Goal: Use online tool/utility: Utilize a website feature to perform a specific function

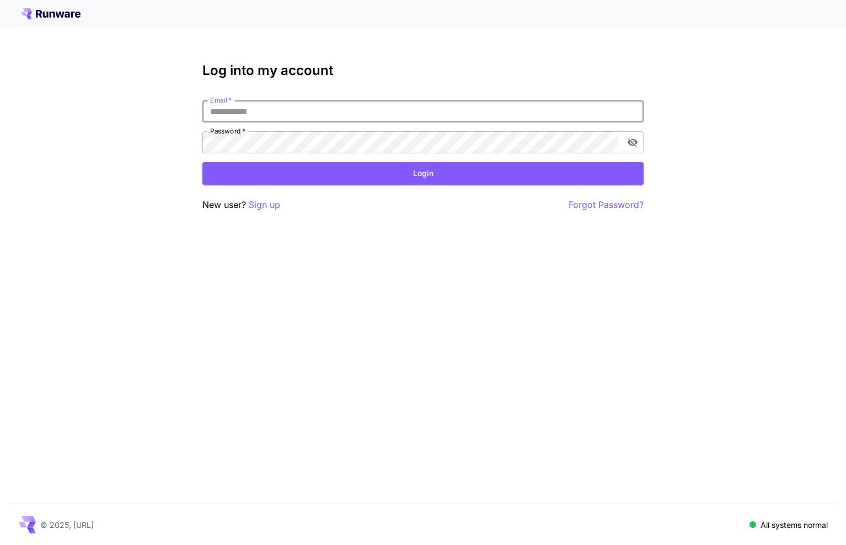
type input "**********"
click at [423, 173] on button "Login" at bounding box center [422, 173] width 441 height 23
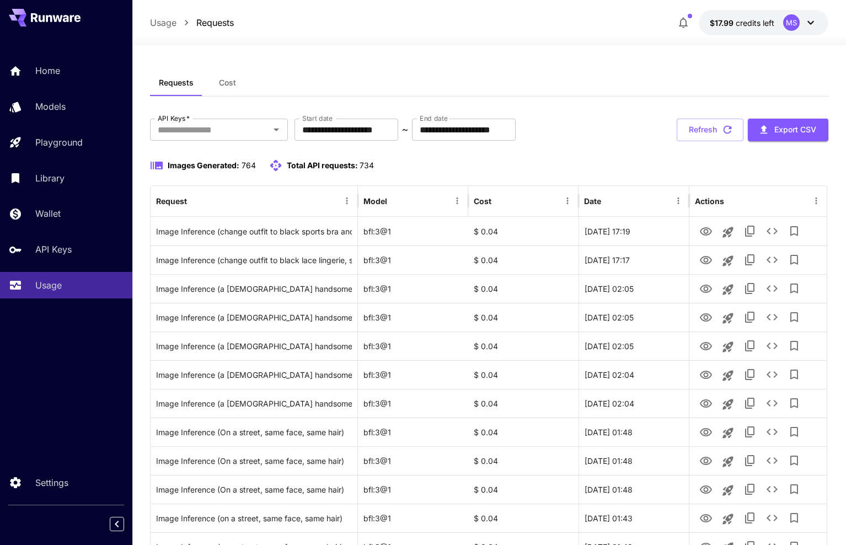
click at [817, 30] on div "MS" at bounding box center [800, 22] width 34 height 17
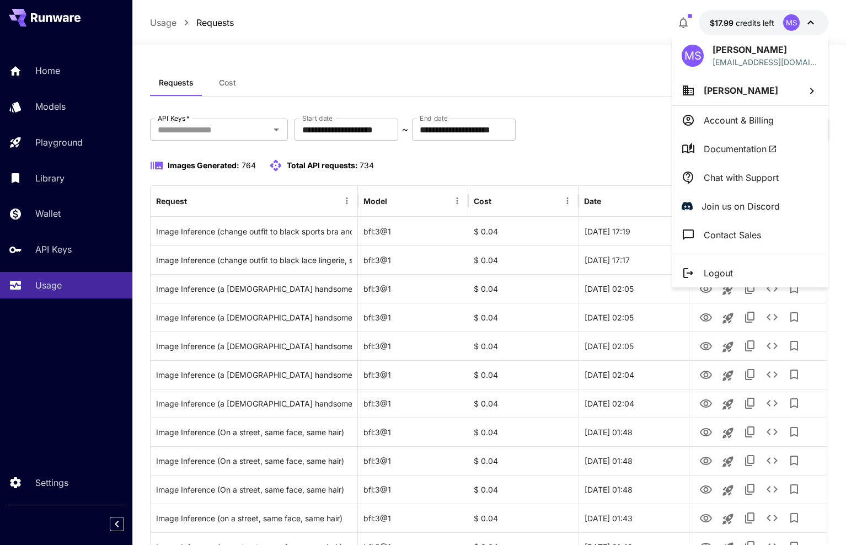
click at [762, 96] on li "[PERSON_NAME]" at bounding box center [750, 91] width 157 height 30
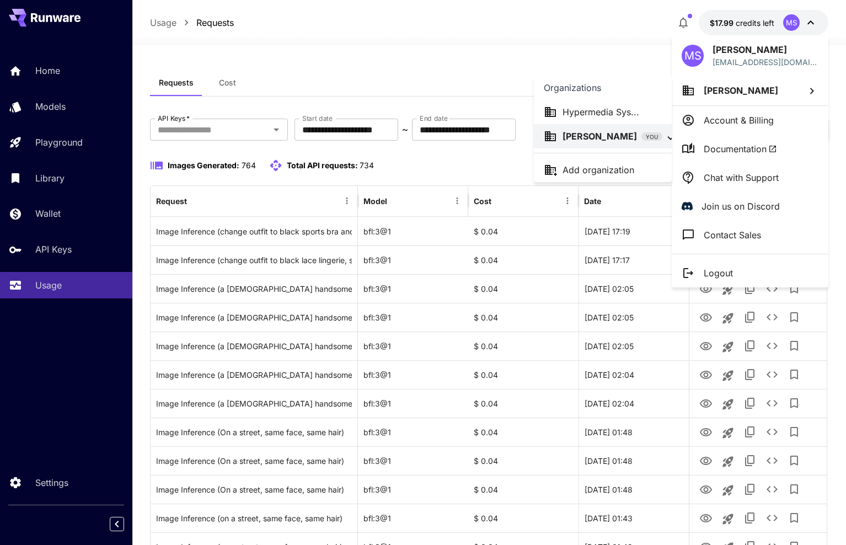
click at [610, 114] on p "Hypermedia Sys..." at bounding box center [600, 111] width 77 height 13
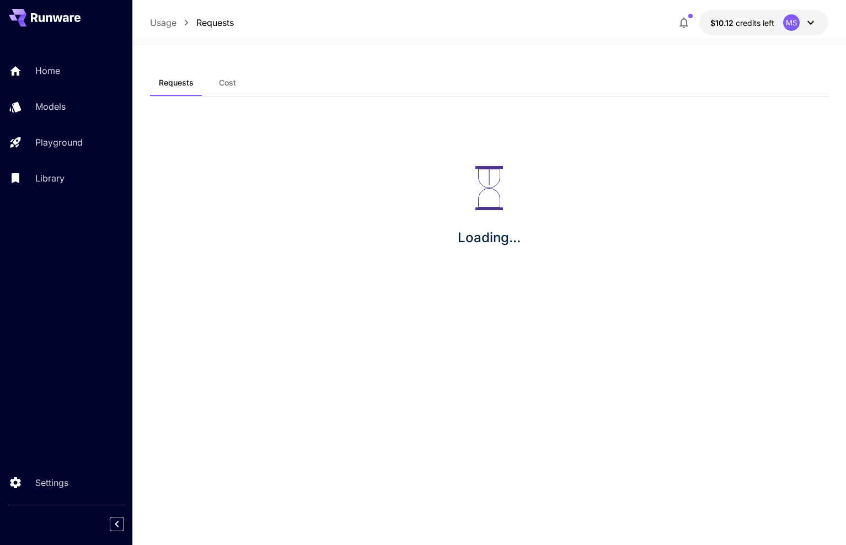
click at [646, 23] on div "Usage Requests $10.12 credits left MS" at bounding box center [489, 22] width 678 height 25
click at [683, 24] on icon "button" at bounding box center [683, 22] width 13 height 13
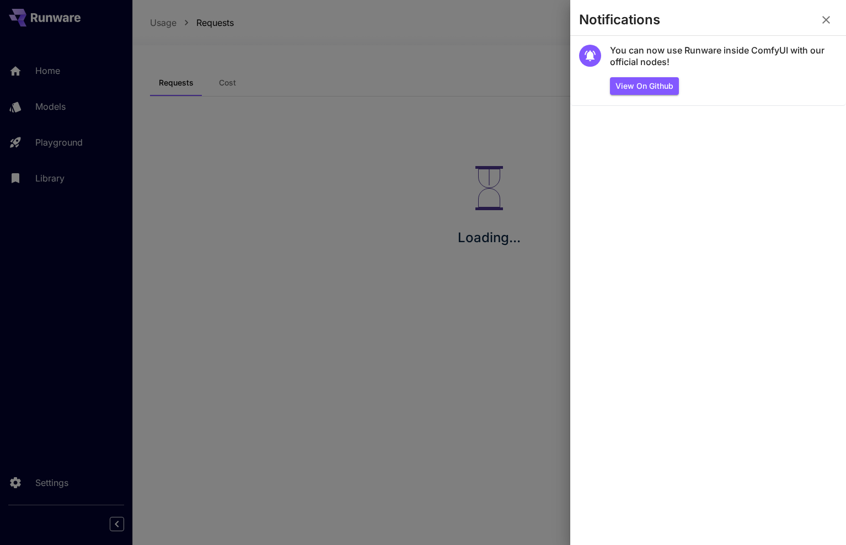
click at [532, 63] on div at bounding box center [423, 272] width 846 height 545
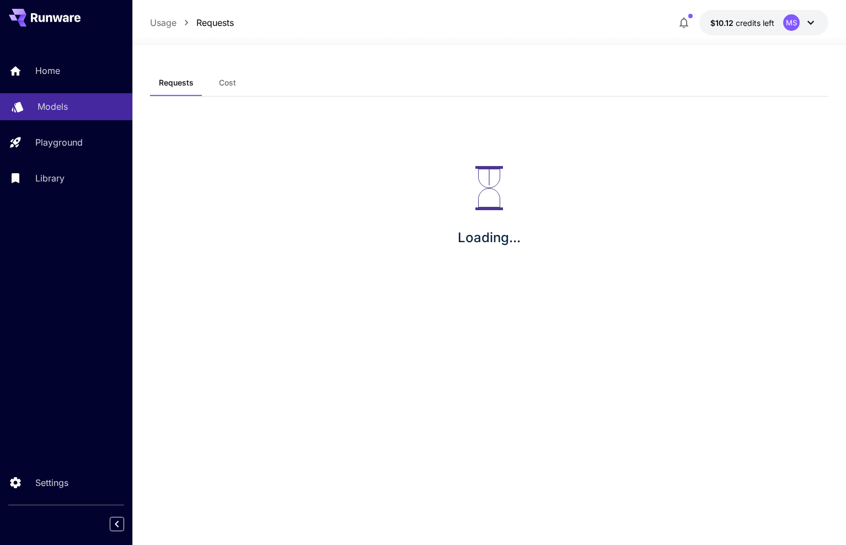
click at [40, 109] on p "Models" at bounding box center [52, 106] width 30 height 13
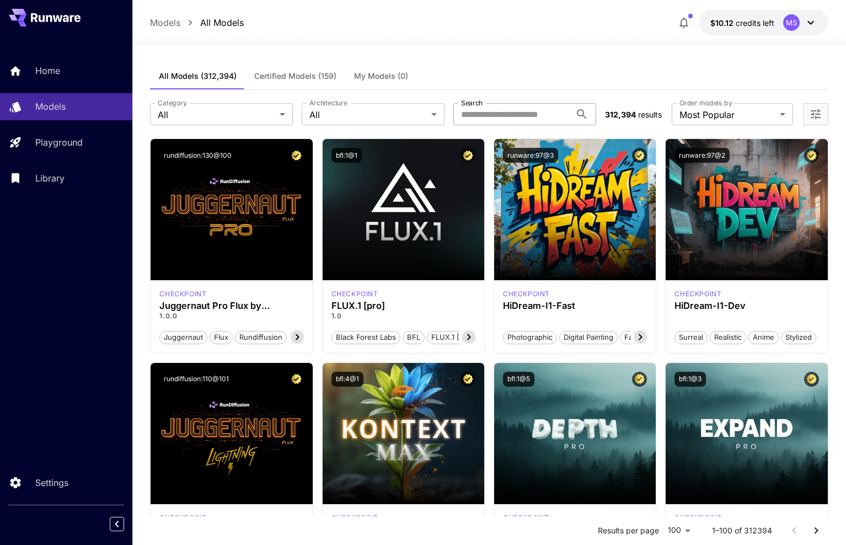
click at [535, 116] on input "Search" at bounding box center [511, 114] width 117 height 22
type input "****"
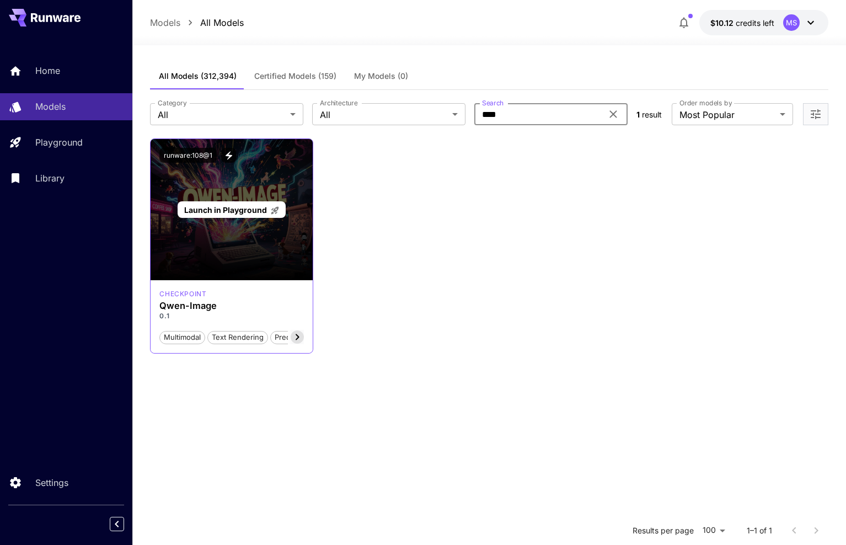
click at [211, 207] on span "Launch in Playground" at bounding box center [225, 209] width 83 height 9
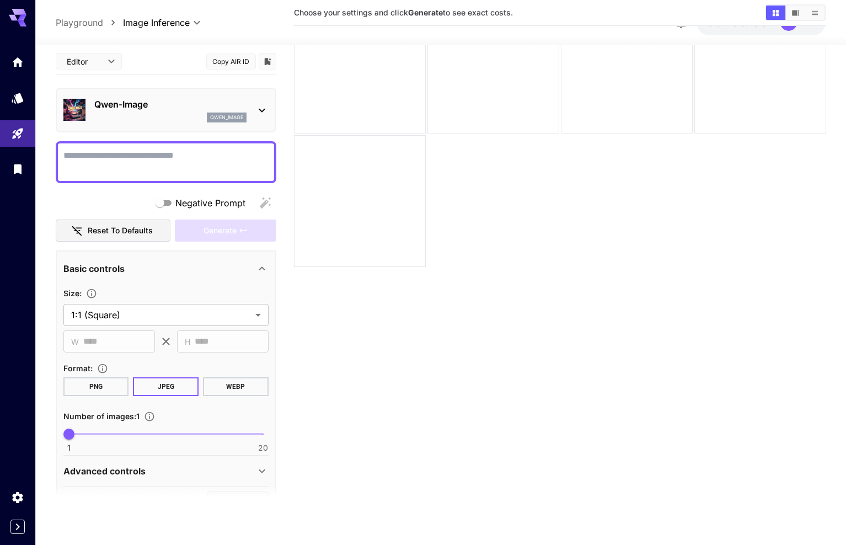
click at [173, 23] on body "**********" at bounding box center [423, 229] width 846 height 632
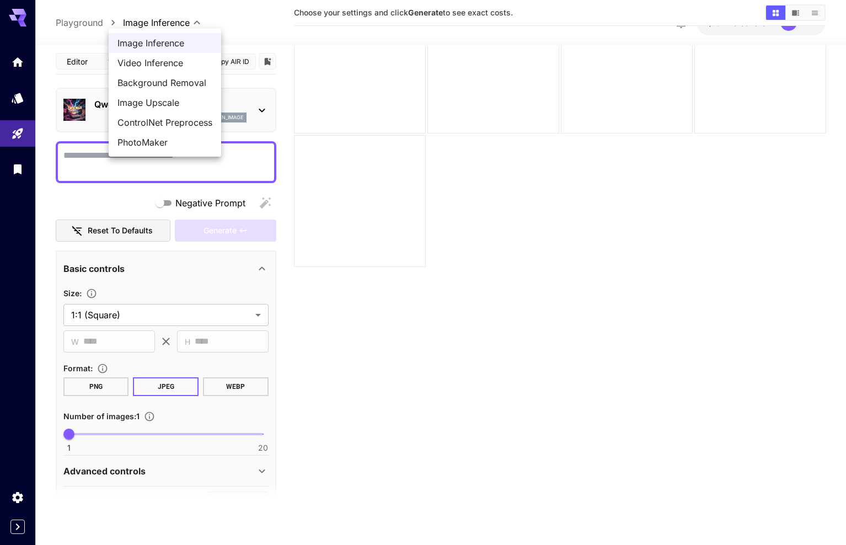
click at [441, 318] on div at bounding box center [423, 272] width 846 height 545
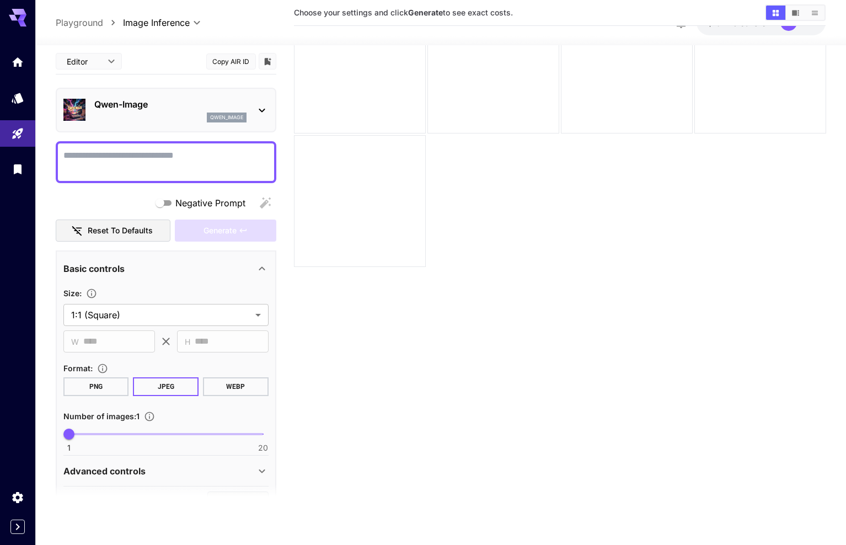
click at [240, 103] on p "Qwen-Image" at bounding box center [170, 104] width 152 height 13
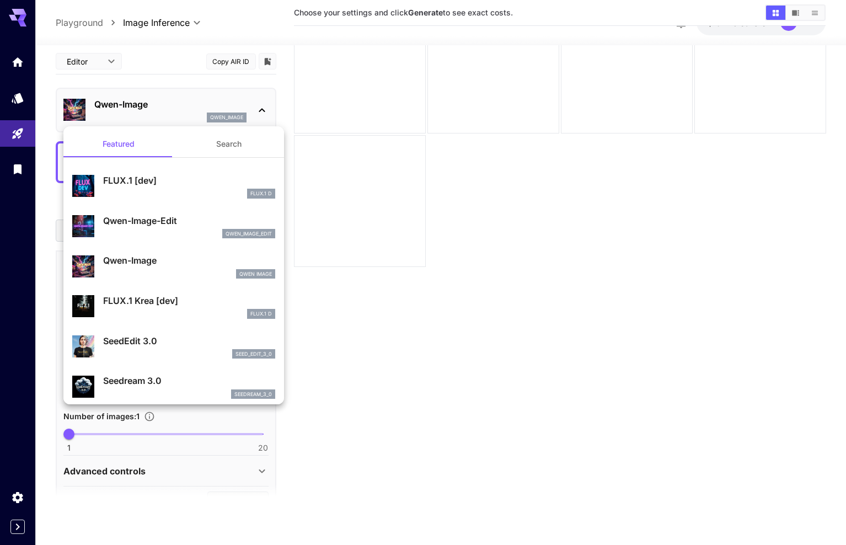
click at [217, 141] on button "Search" at bounding box center [229, 144] width 110 height 26
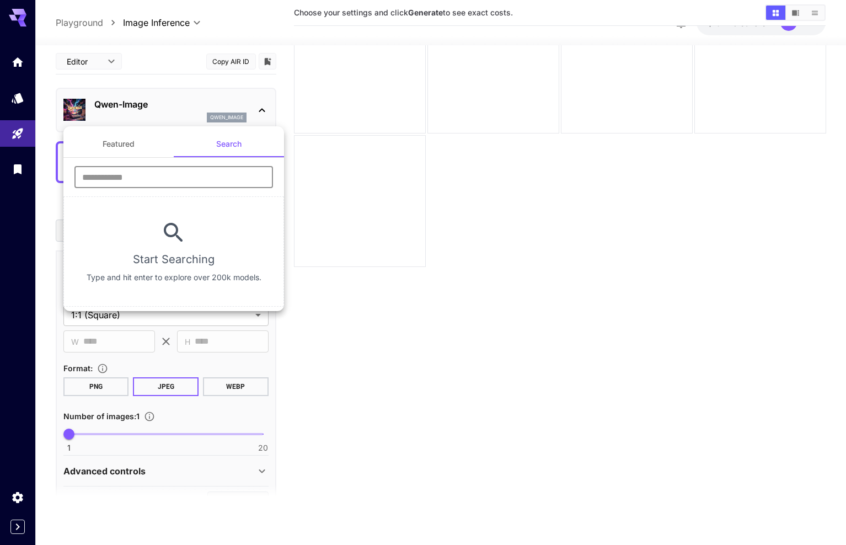
click at [130, 179] on input "text" at bounding box center [173, 177] width 198 height 22
type input "****"
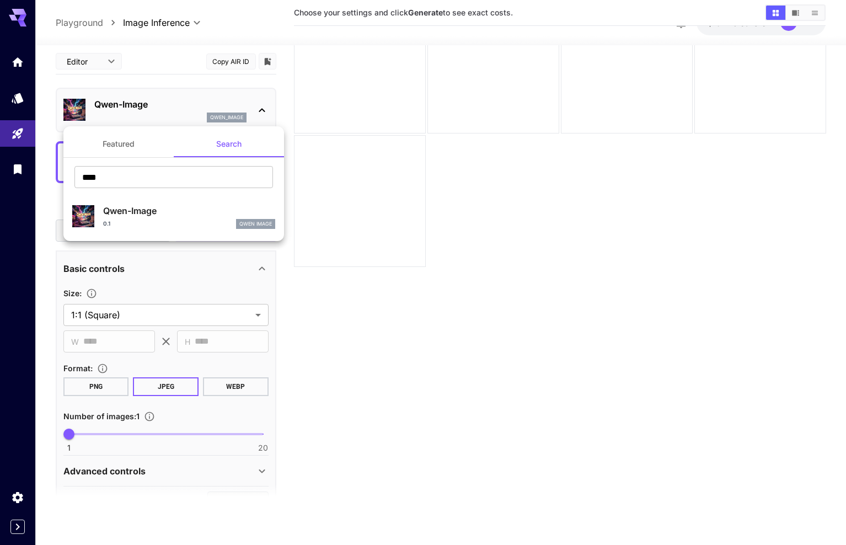
click at [333, 278] on div at bounding box center [423, 272] width 846 height 545
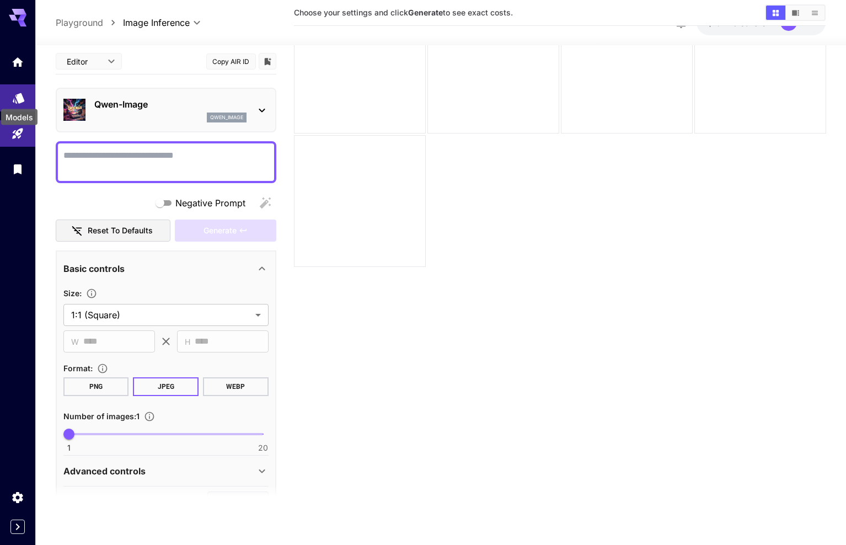
click at [13, 97] on icon "Models" at bounding box center [18, 94] width 13 height 13
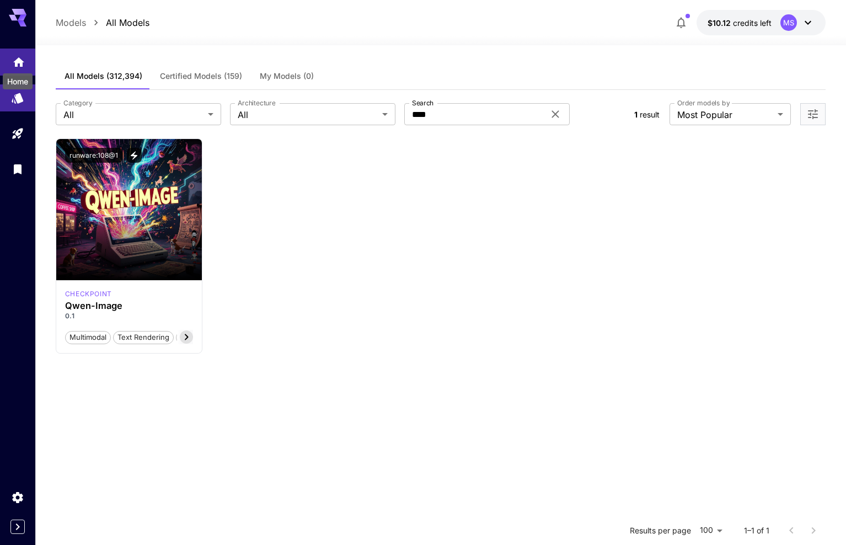
click at [19, 61] on icon "Home" at bounding box center [18, 58] width 13 height 13
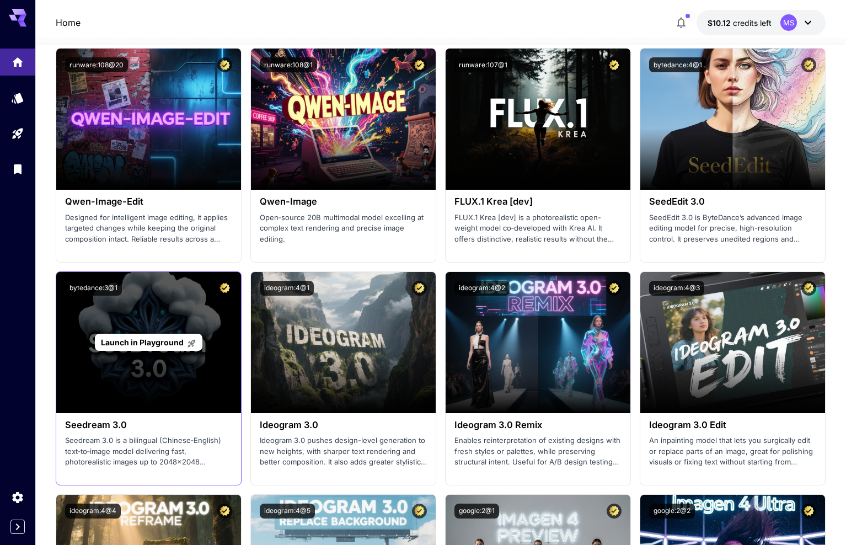
scroll to position [1446, 0]
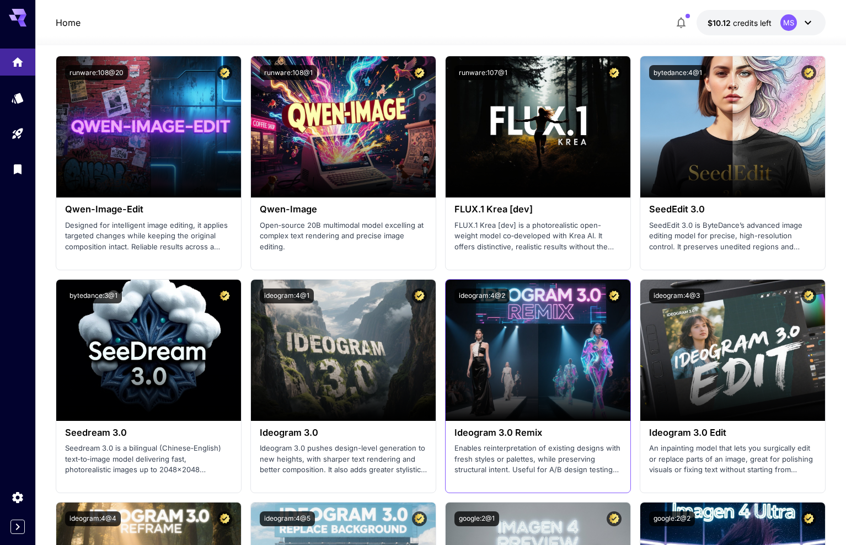
click at [506, 461] on p "Enables reinterpretation of existing designs with fresh styles or palettes, whi…" at bounding box center [537, 459] width 167 height 33
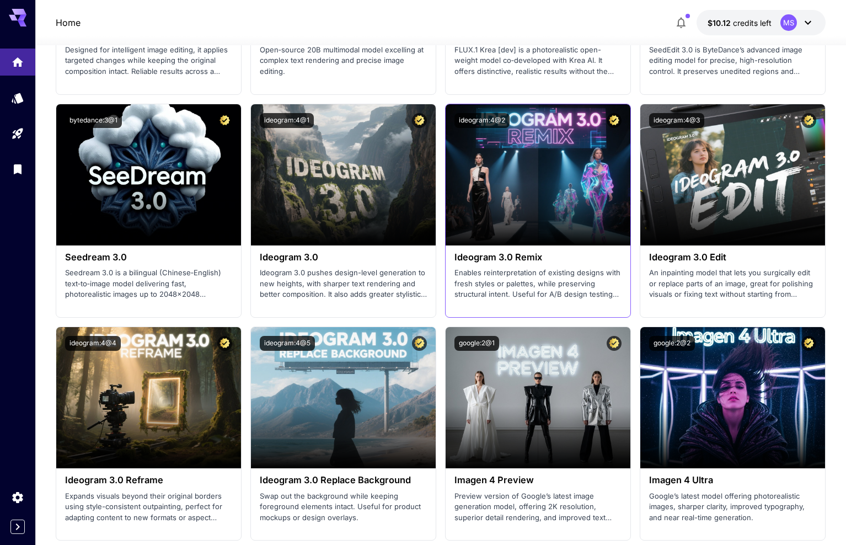
scroll to position [1620, 0]
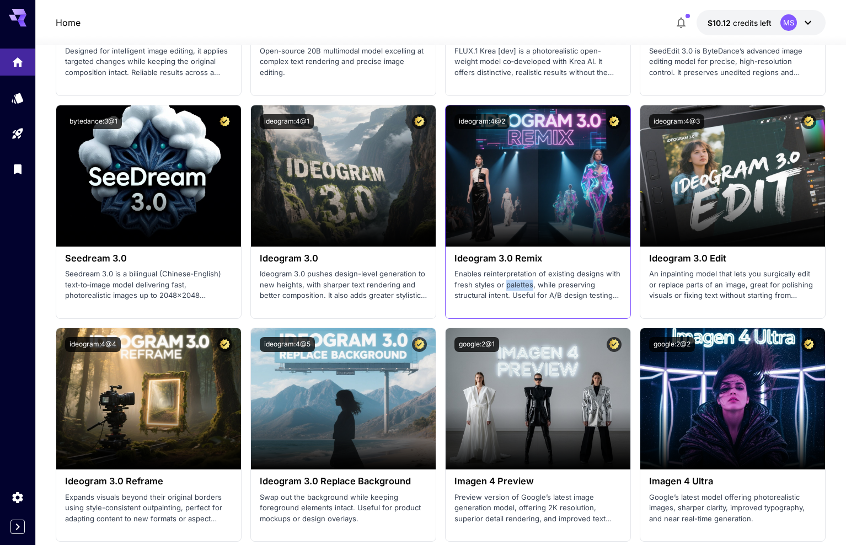
click at [500, 280] on p "Enables reinterpretation of existing designs with fresh styles or palettes, whi…" at bounding box center [537, 285] width 167 height 33
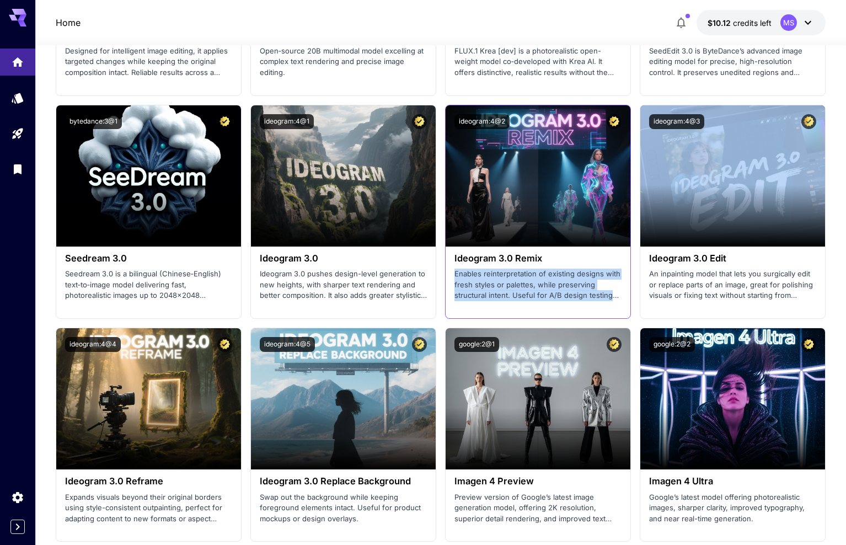
click at [500, 280] on p "Enables reinterpretation of existing designs with fresh styles or palettes, whi…" at bounding box center [537, 285] width 167 height 33
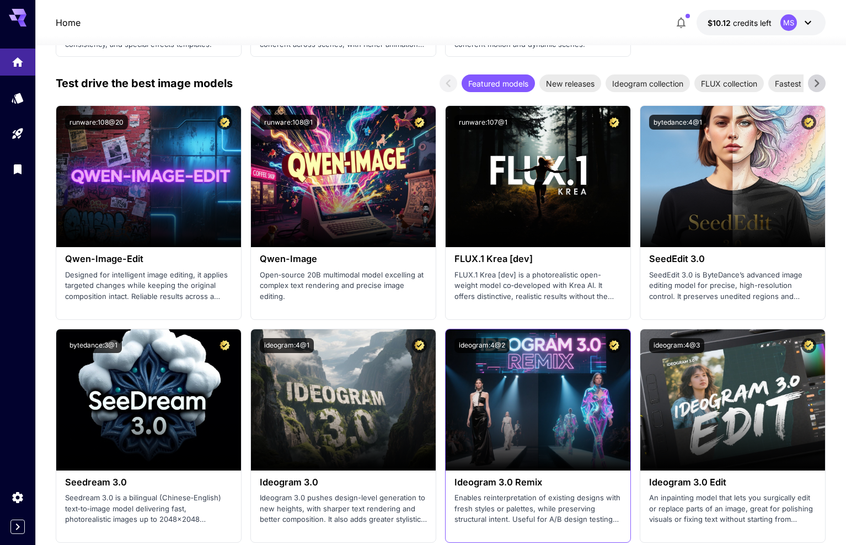
scroll to position [1441, 0]
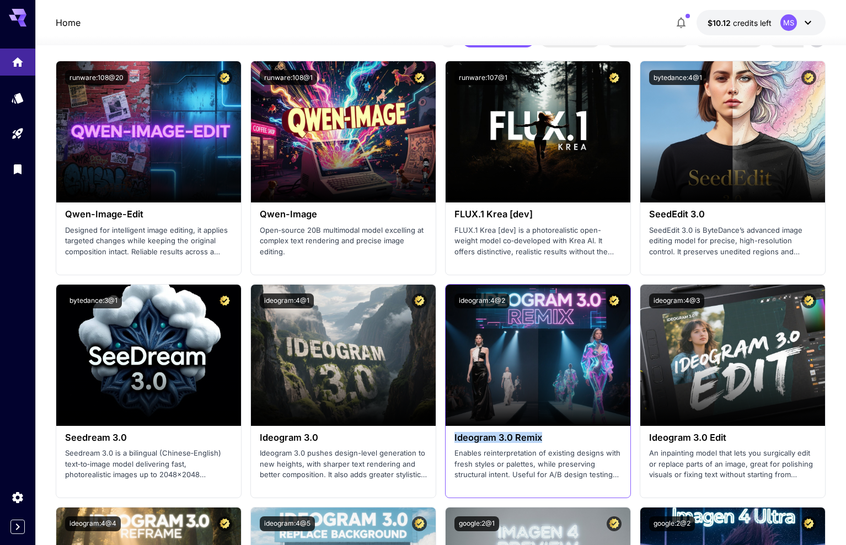
drag, startPoint x: 454, startPoint y: 432, endPoint x: 546, endPoint y: 429, distance: 92.1
click at [546, 429] on div "Ideogram 3.0 Remix Enables reinterpretation of existing designs with fresh styl…" at bounding box center [538, 456] width 185 height 61
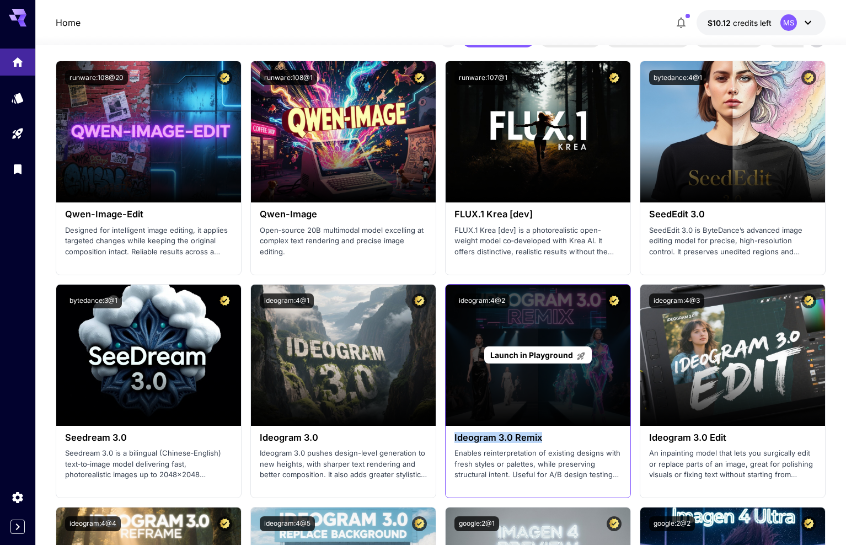
copy h3 "Ideogram 3.0 Remix"
click at [528, 350] on span "Launch in Playground" at bounding box center [531, 354] width 83 height 9
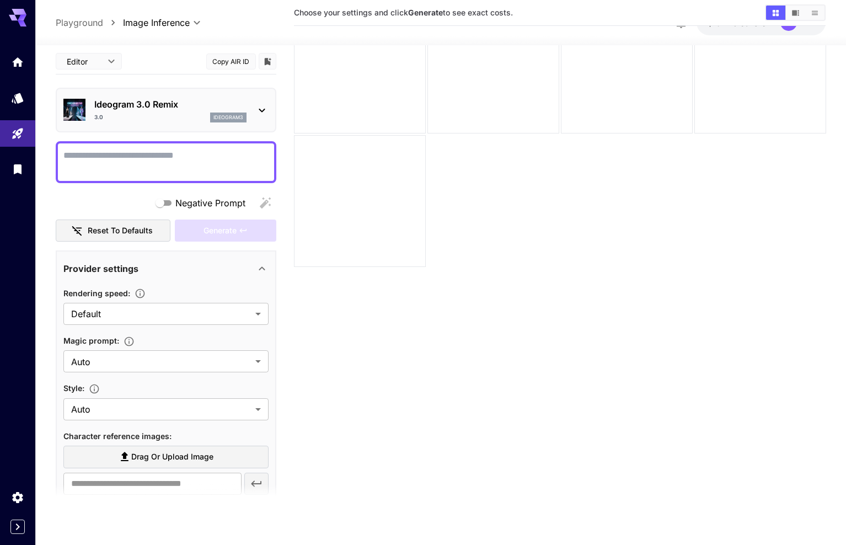
scroll to position [87, 0]
click at [261, 106] on icon at bounding box center [261, 110] width 13 height 13
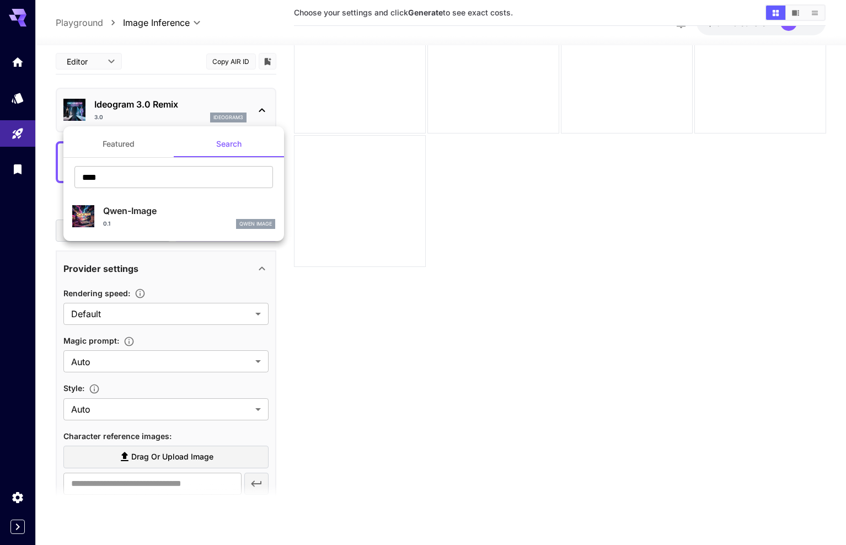
click at [357, 186] on div at bounding box center [423, 272] width 846 height 545
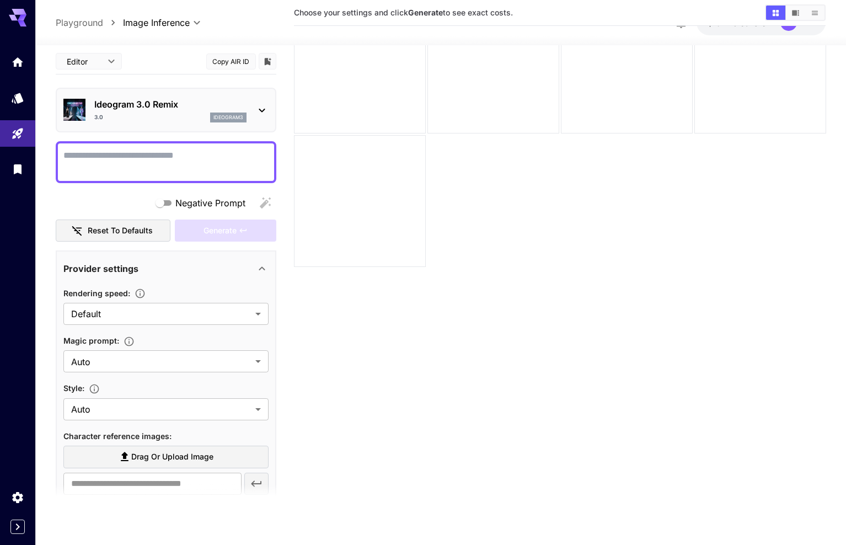
scroll to position [0, 0]
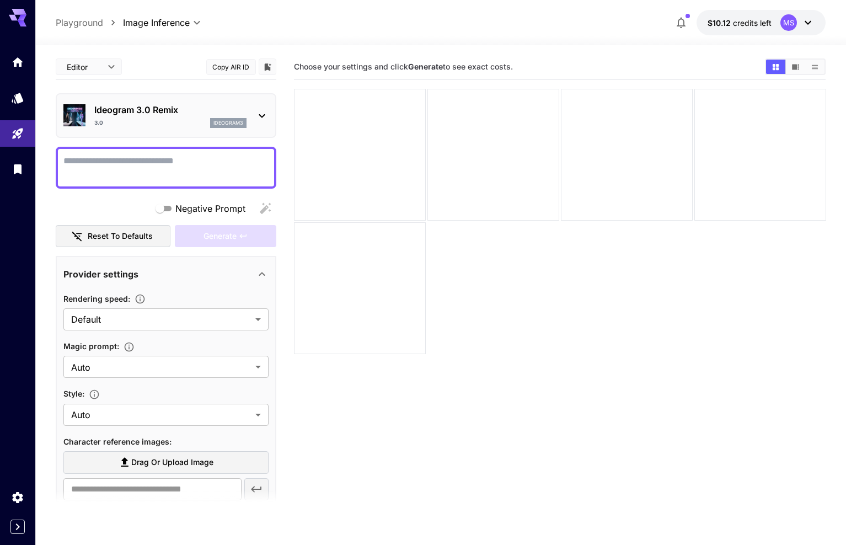
scroll to position [87, 0]
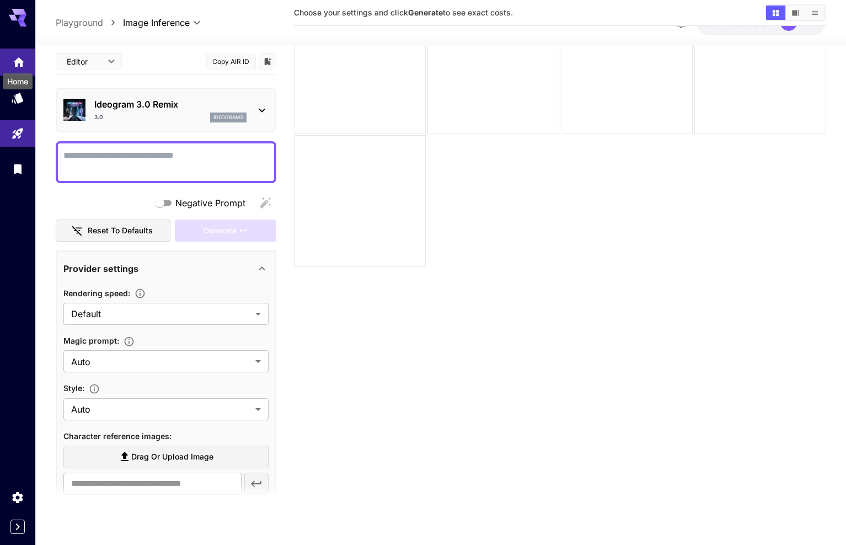
click at [22, 61] on icon "Home" at bounding box center [18, 58] width 11 height 9
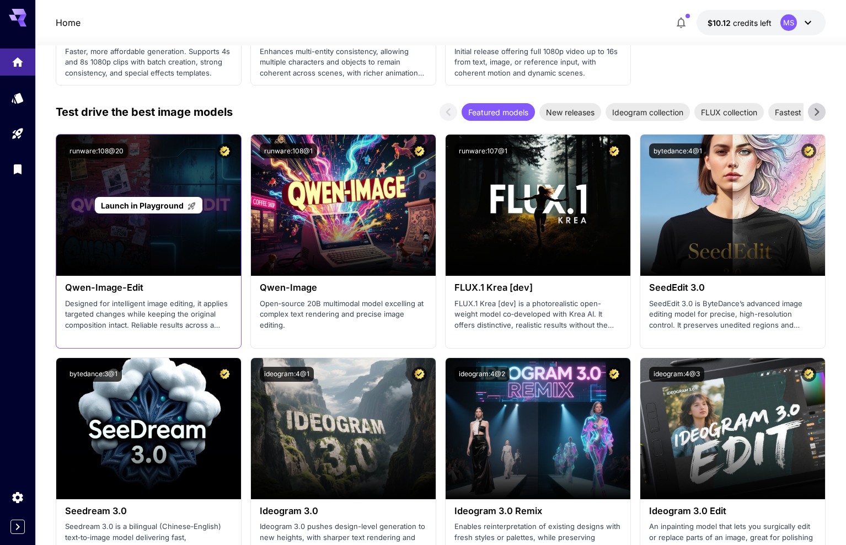
click at [141, 204] on span "Launch in Playground" at bounding box center [142, 205] width 83 height 9
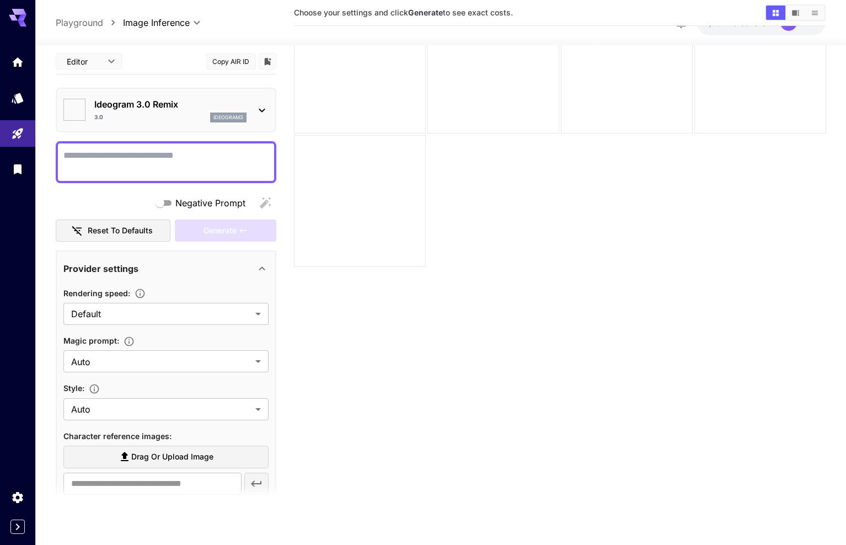
scroll to position [87, 0]
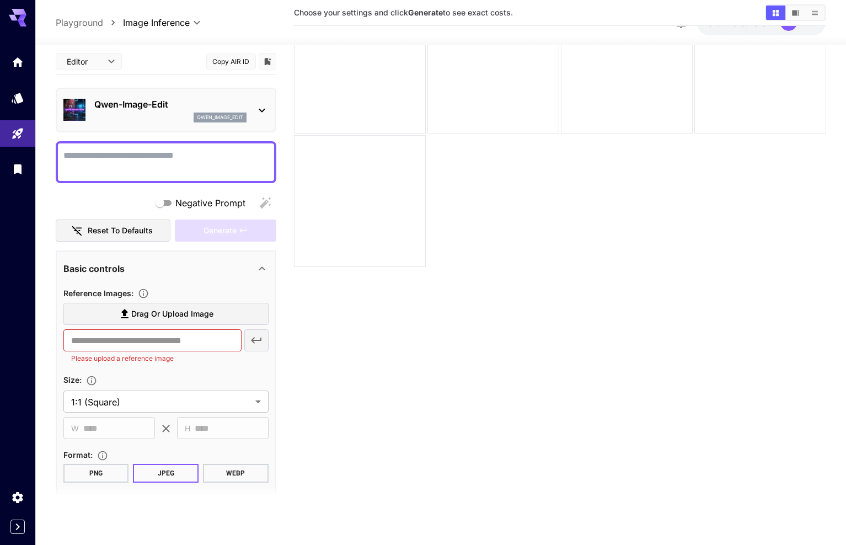
click at [139, 160] on textarea "Negative Prompt" at bounding box center [165, 162] width 205 height 26
click at [147, 311] on span "Drag or upload image" at bounding box center [172, 314] width 82 height 14
click at [0, 0] on input "Drag or upload image" at bounding box center [0, 0] width 0 height 0
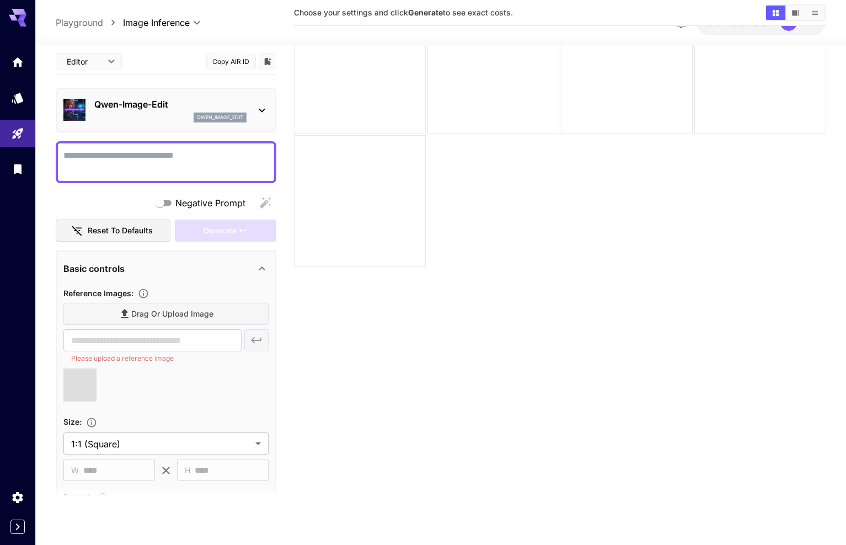
type input "**********"
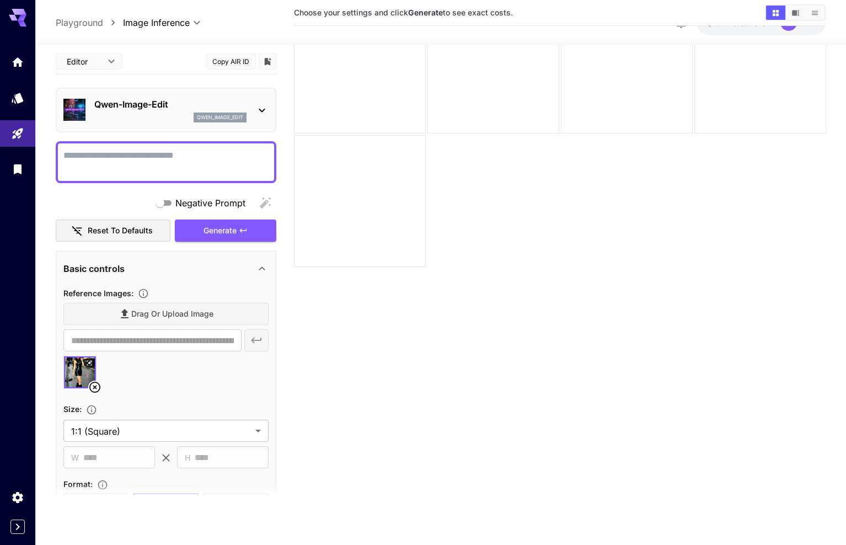
click at [105, 161] on textarea "Negative Prompt" at bounding box center [165, 162] width 205 height 26
click at [174, 157] on textarea "**********" at bounding box center [165, 162] width 205 height 26
type textarea "**********"
click at [219, 229] on span "Generate" at bounding box center [219, 231] width 33 height 14
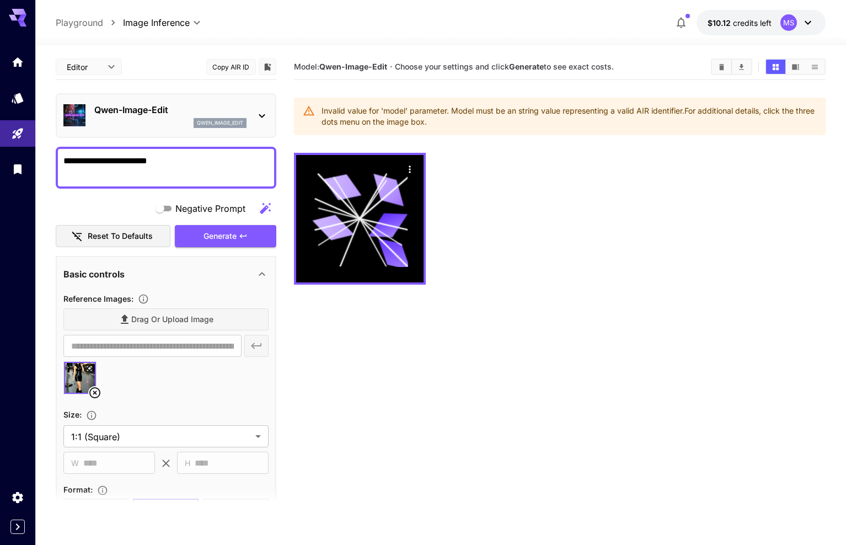
scroll to position [0, 0]
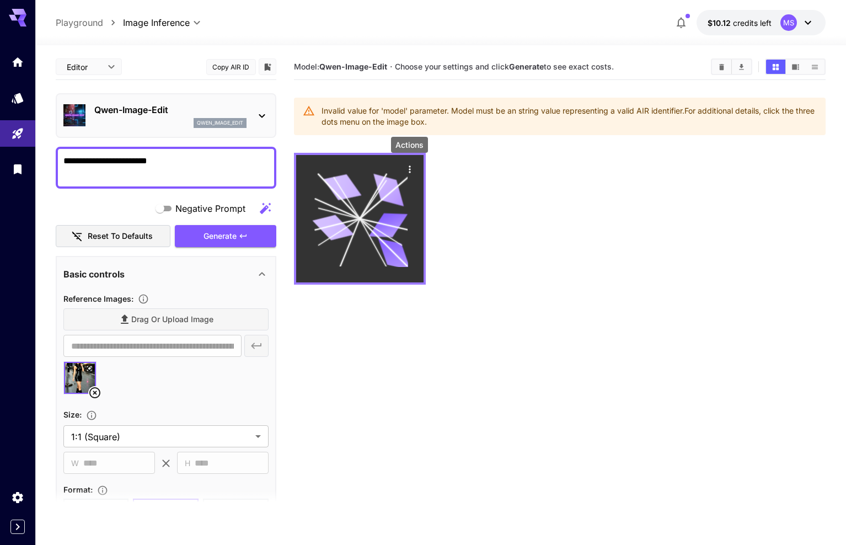
click at [409, 165] on icon "Actions" at bounding box center [409, 169] width 11 height 11
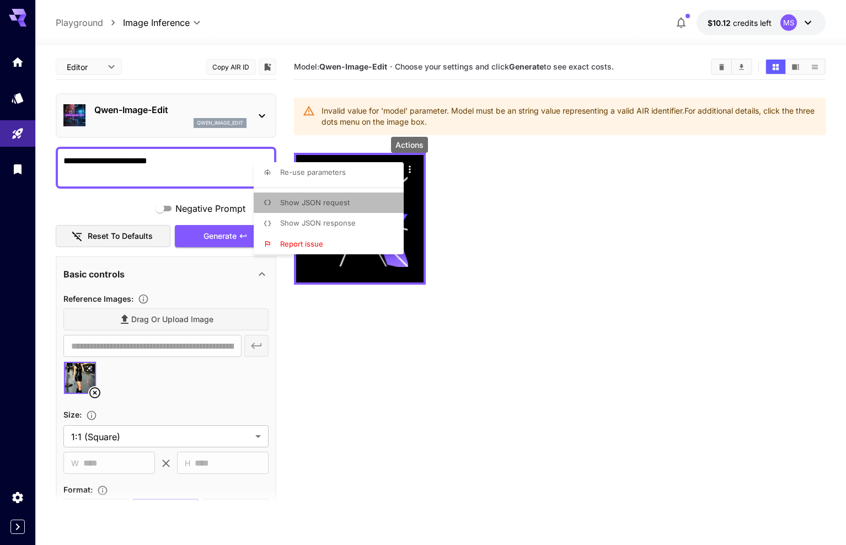
click at [356, 206] on li "Show JSON request" at bounding box center [332, 202] width 157 height 21
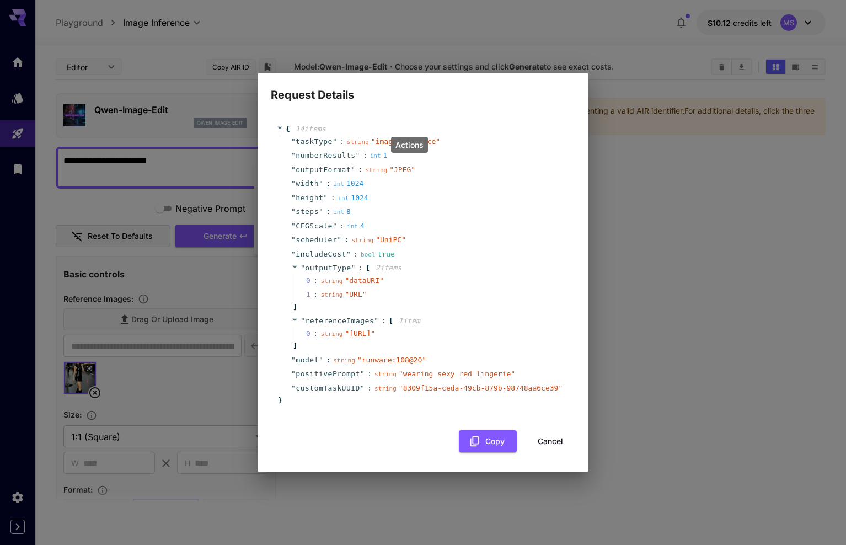
click at [551, 444] on button "Cancel" at bounding box center [550, 441] width 50 height 23
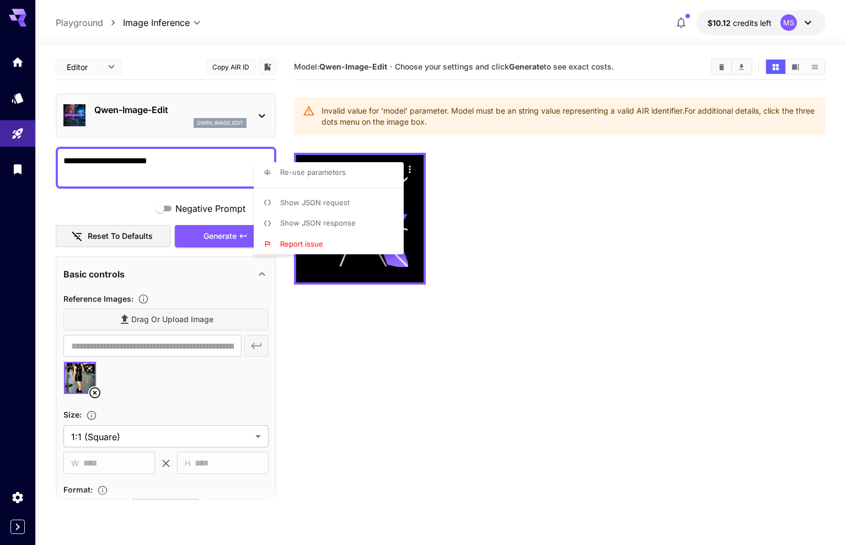
click at [178, 367] on div at bounding box center [423, 272] width 846 height 545
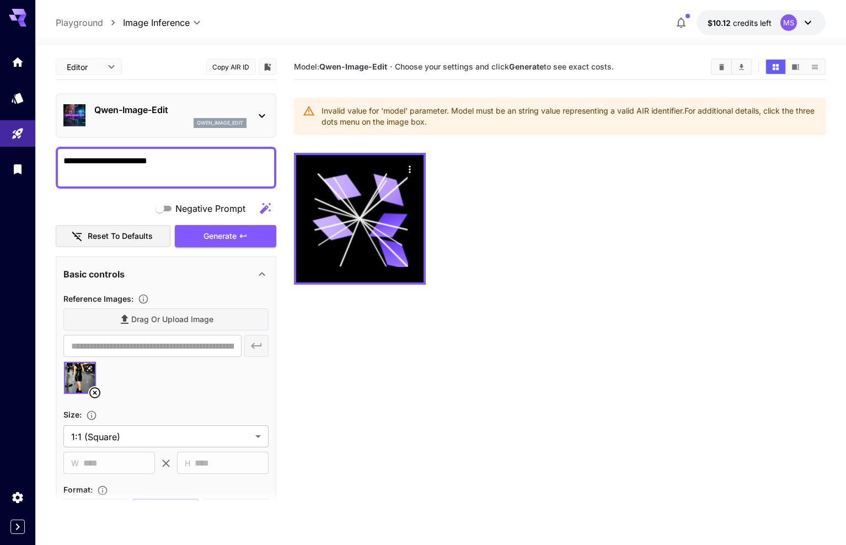
click at [811, 19] on icon at bounding box center [807, 22] width 13 height 13
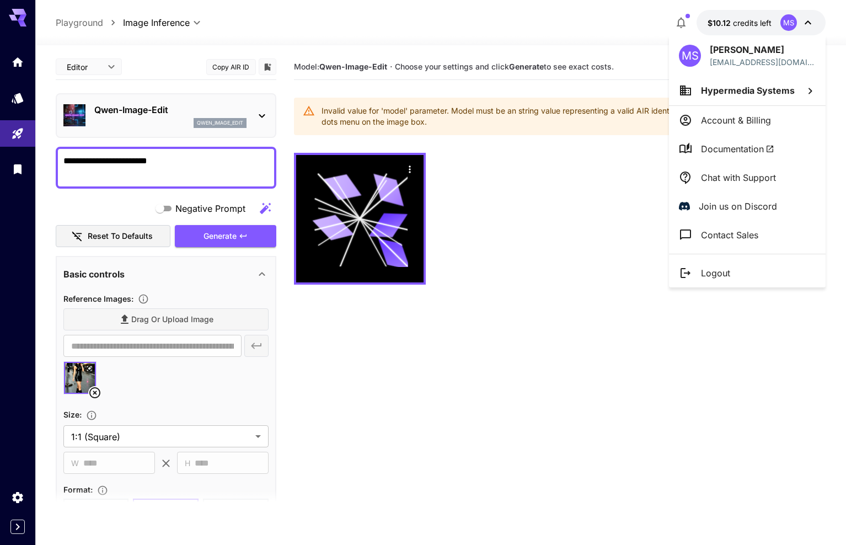
click at [781, 86] on span "Hypermedia Systems" at bounding box center [748, 90] width 94 height 11
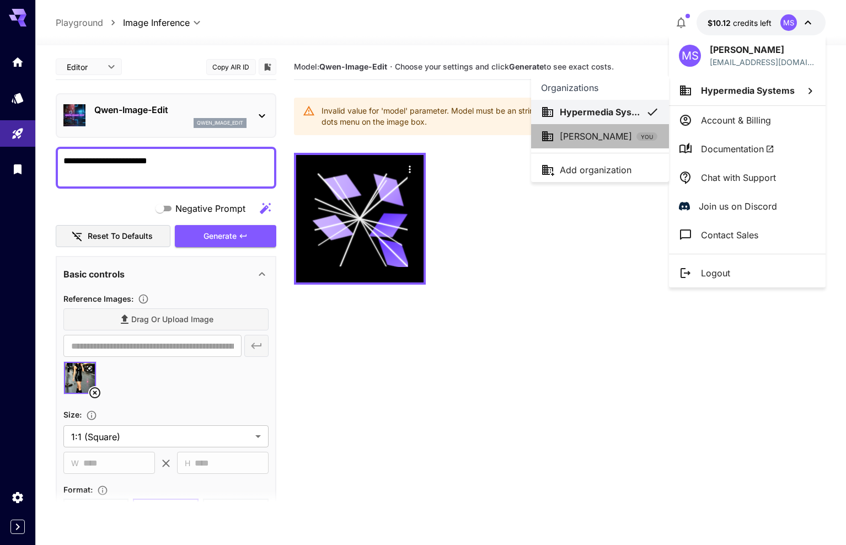
click at [625, 130] on div "[PERSON_NAME] YOU" at bounding box center [609, 136] width 98 height 13
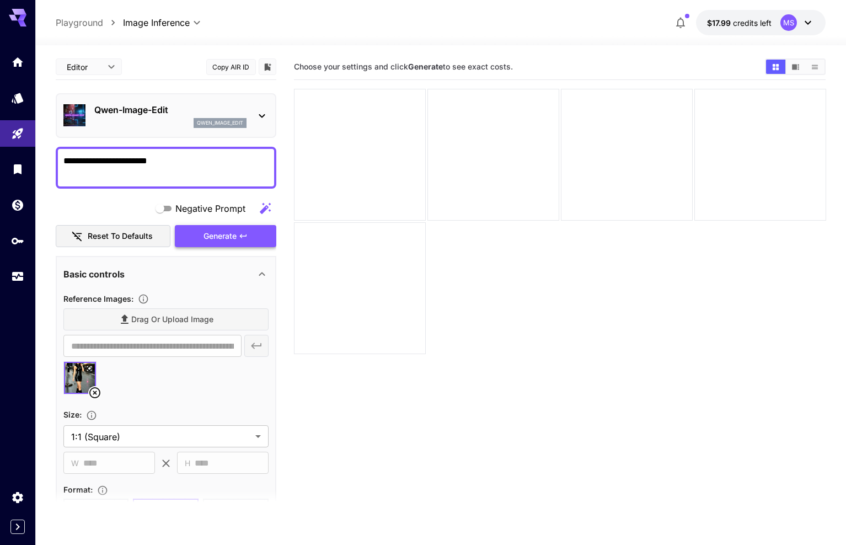
click at [223, 238] on span "Generate" at bounding box center [219, 236] width 33 height 14
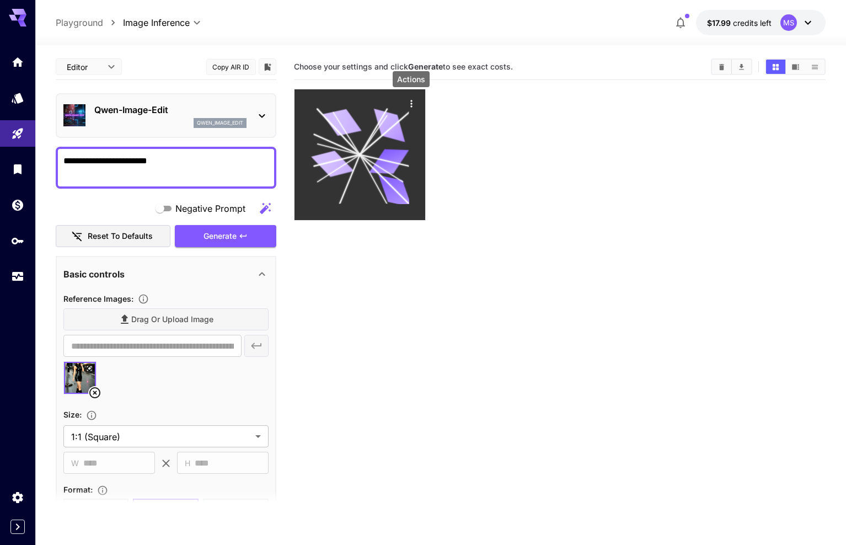
click at [412, 100] on icon "Actions" at bounding box center [410, 103] width 11 height 11
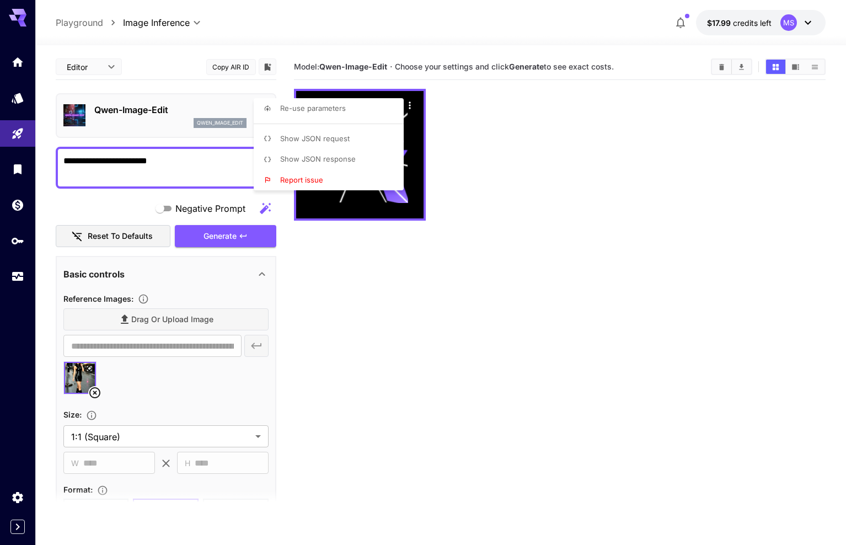
click at [468, 139] on div at bounding box center [423, 272] width 846 height 545
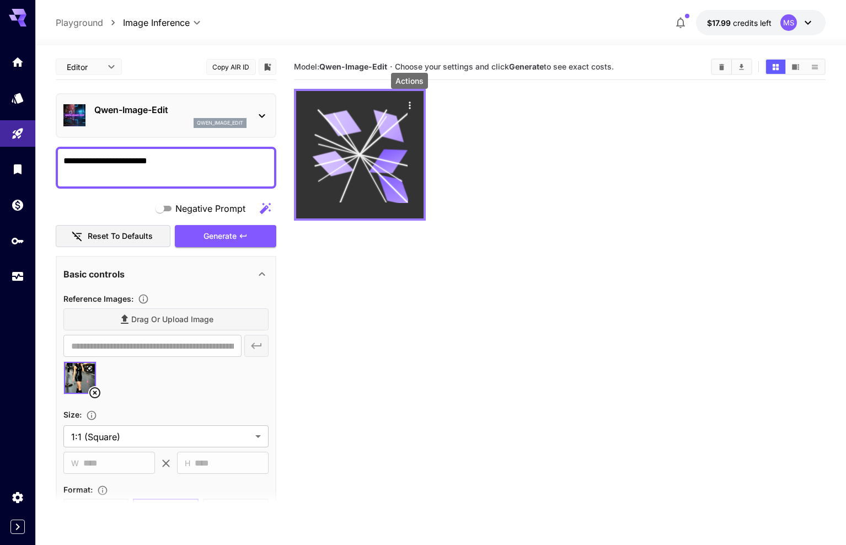
click at [388, 138] on icon at bounding box center [359, 154] width 95 height 95
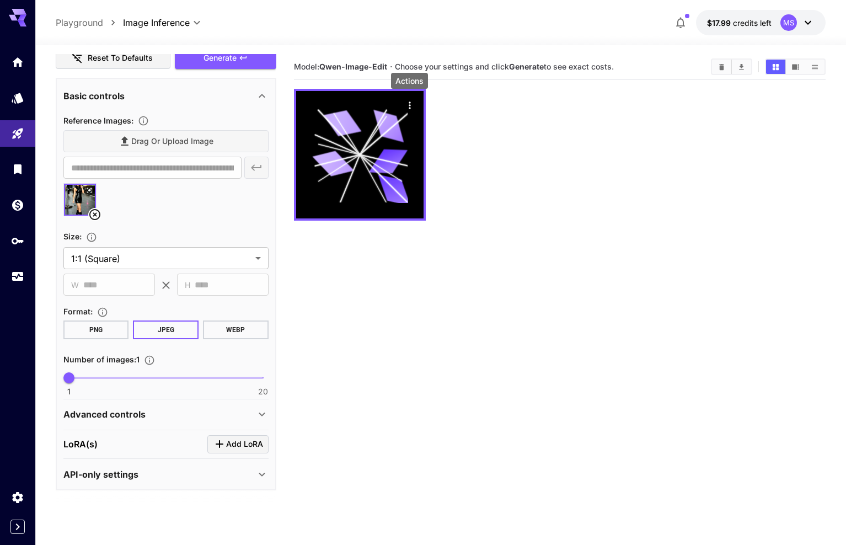
scroll to position [178, 0]
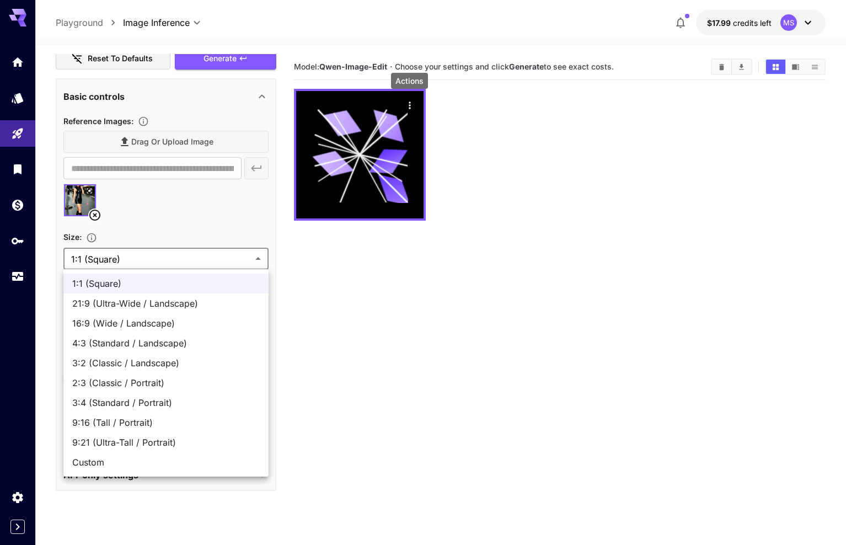
click at [149, 258] on body "**********" at bounding box center [423, 316] width 846 height 632
click at [144, 383] on span "2:3 (Classic / Portrait)" at bounding box center [165, 382] width 187 height 13
type input "**********"
type input "***"
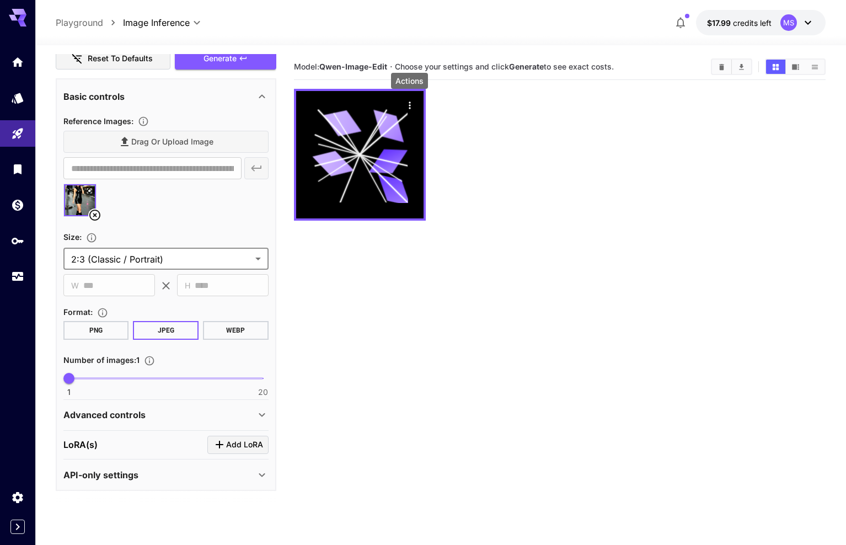
click at [227, 328] on button "WEBP" at bounding box center [236, 330] width 66 height 19
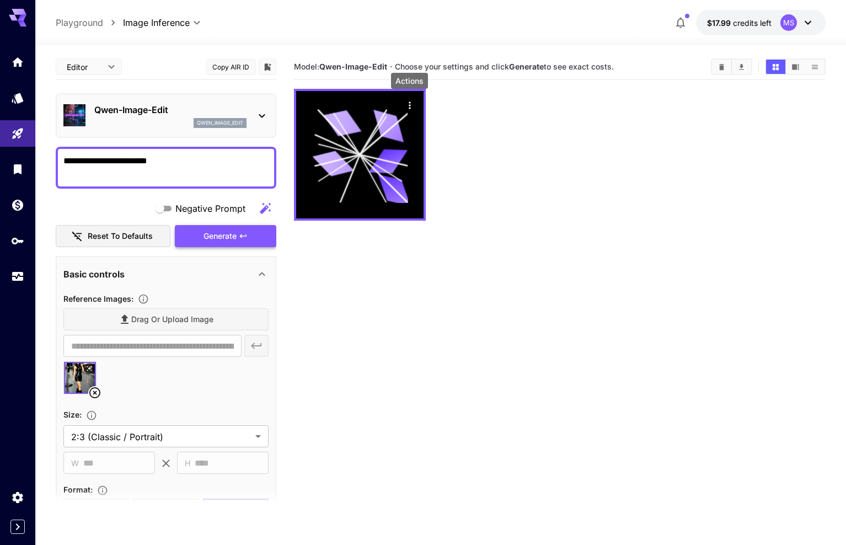
scroll to position [0, 0]
click at [233, 232] on span "Generate" at bounding box center [219, 236] width 33 height 14
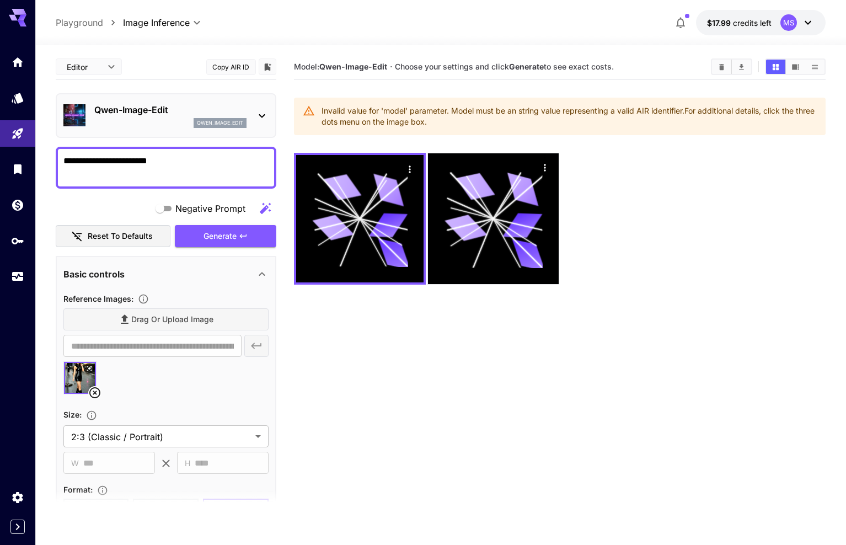
click at [258, 117] on icon at bounding box center [261, 115] width 13 height 13
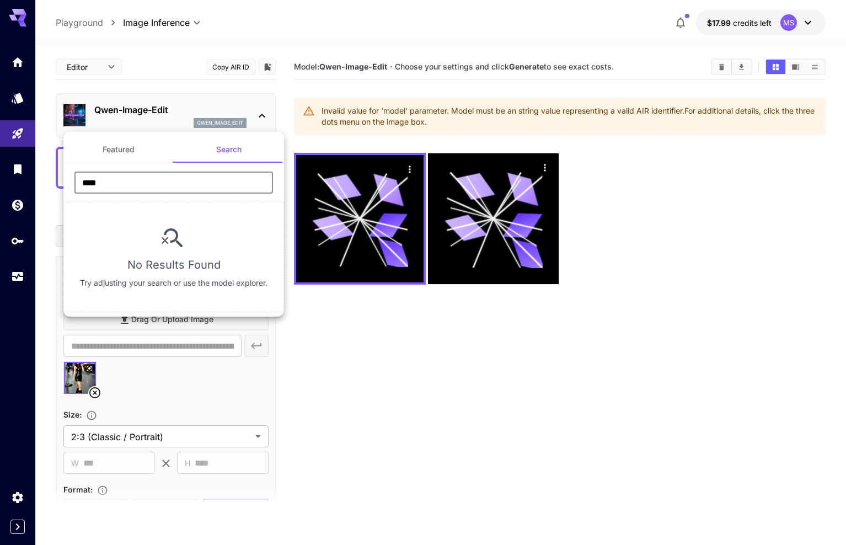
click at [183, 180] on input "****" at bounding box center [173, 182] width 198 height 22
click at [282, 97] on div at bounding box center [423, 272] width 846 height 545
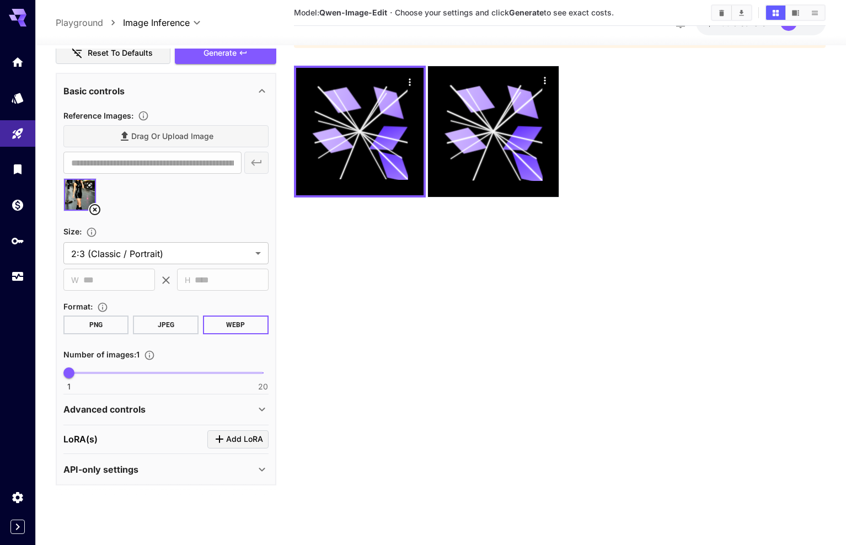
scroll to position [87, 0]
click at [218, 403] on div "Advanced controls" at bounding box center [159, 409] width 192 height 13
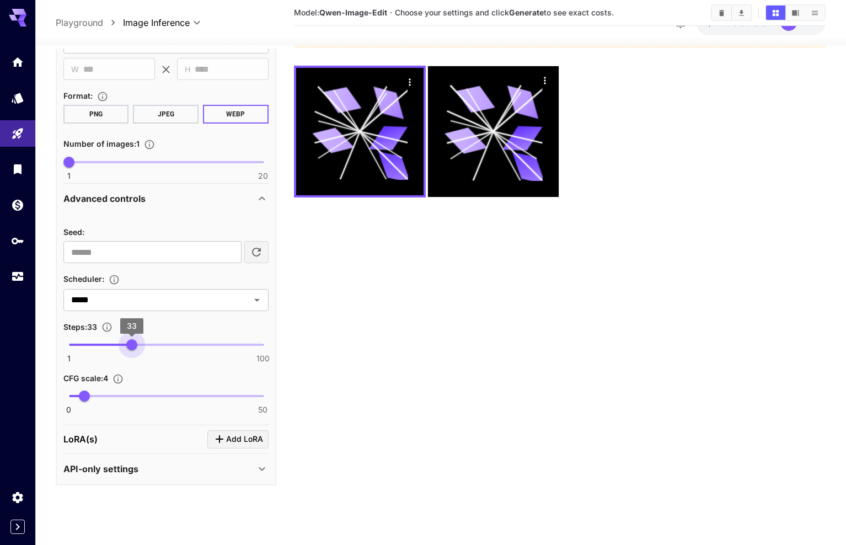
type input "**"
drag, startPoint x: 132, startPoint y: 345, endPoint x: 196, endPoint y: 347, distance: 64.0
click at [196, 347] on span "1 100 66" at bounding box center [166, 344] width 194 height 17
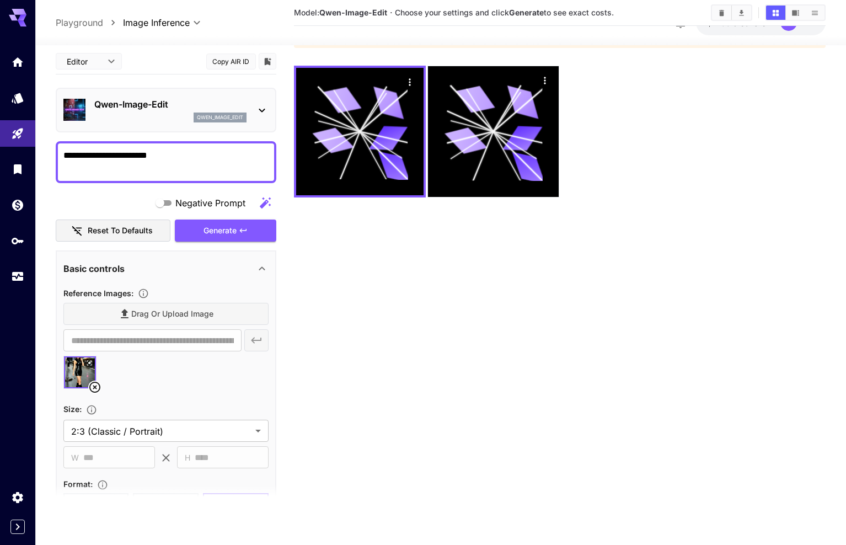
scroll to position [0, 0]
click at [203, 230] on span "Generate" at bounding box center [219, 231] width 33 height 14
